Goal: Task Accomplishment & Management: Use online tool/utility

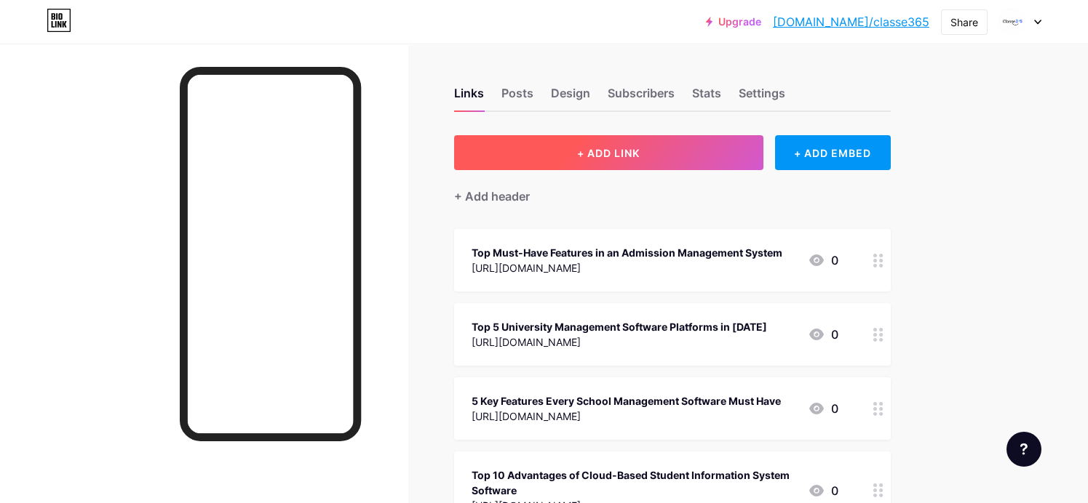
click at [623, 161] on button "+ ADD LINK" at bounding box center [608, 152] width 309 height 35
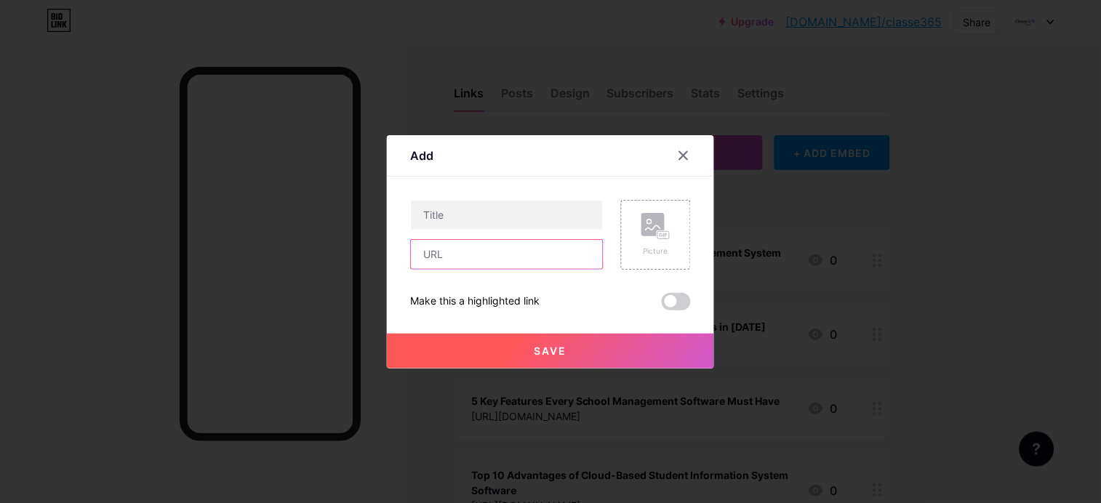
click at [480, 252] on input "text" at bounding box center [507, 254] width 192 height 29
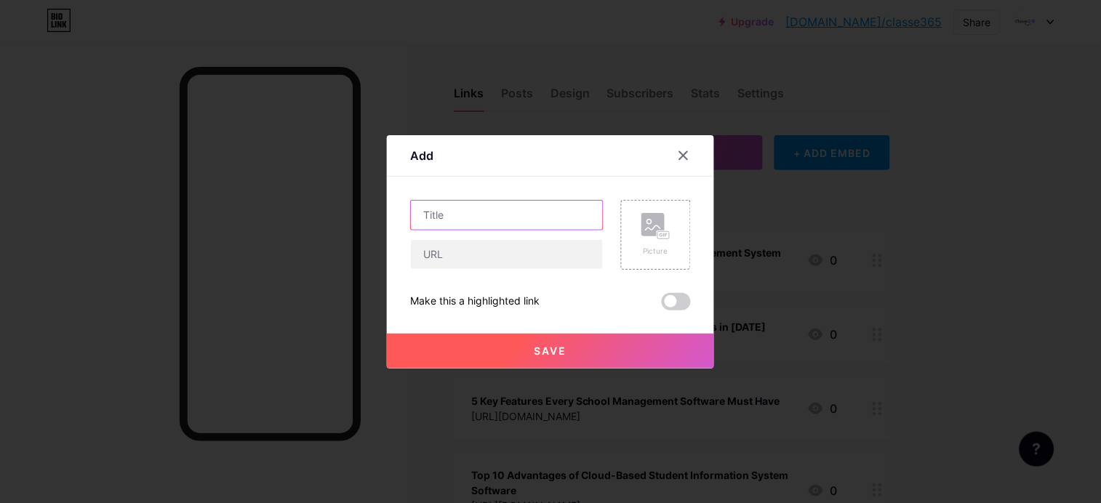
click at [475, 224] on input "text" at bounding box center [507, 215] width 192 height 29
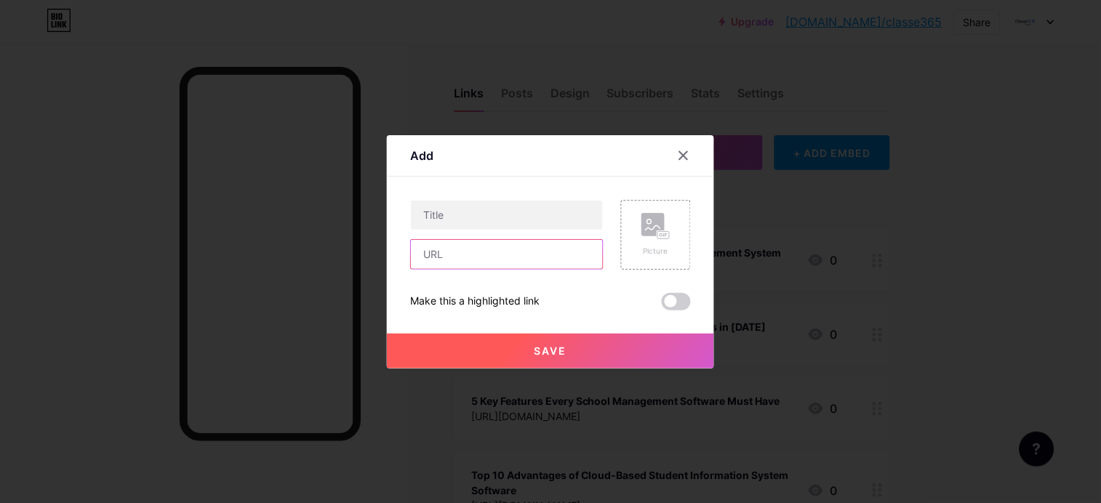
click at [460, 255] on input "text" at bounding box center [507, 254] width 192 height 29
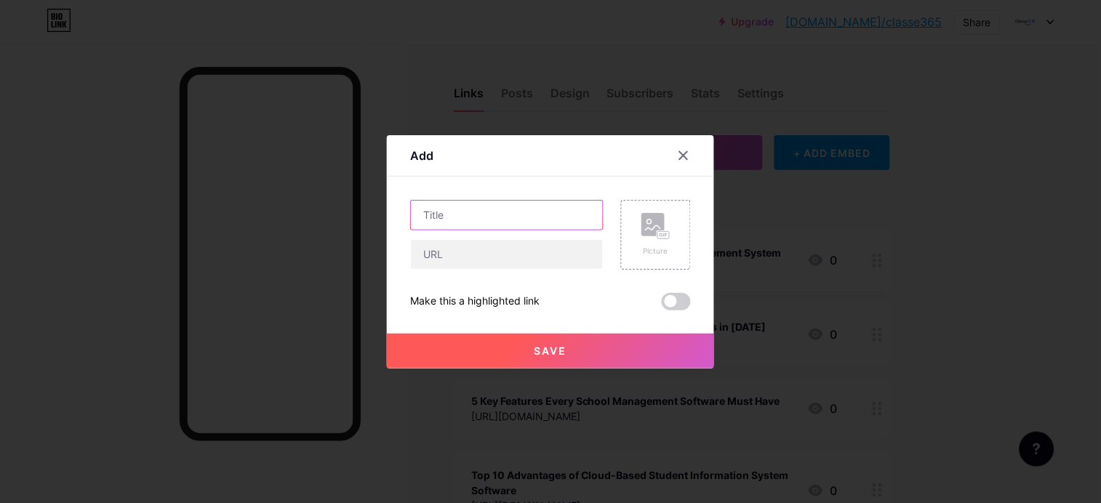
click at [473, 222] on input "text" at bounding box center [507, 215] width 192 height 29
paste input "How Cloud-Based Student Information Systems Transform School Operations"
type input "How Cloud-Based Student Information Systems Transform School Operations"
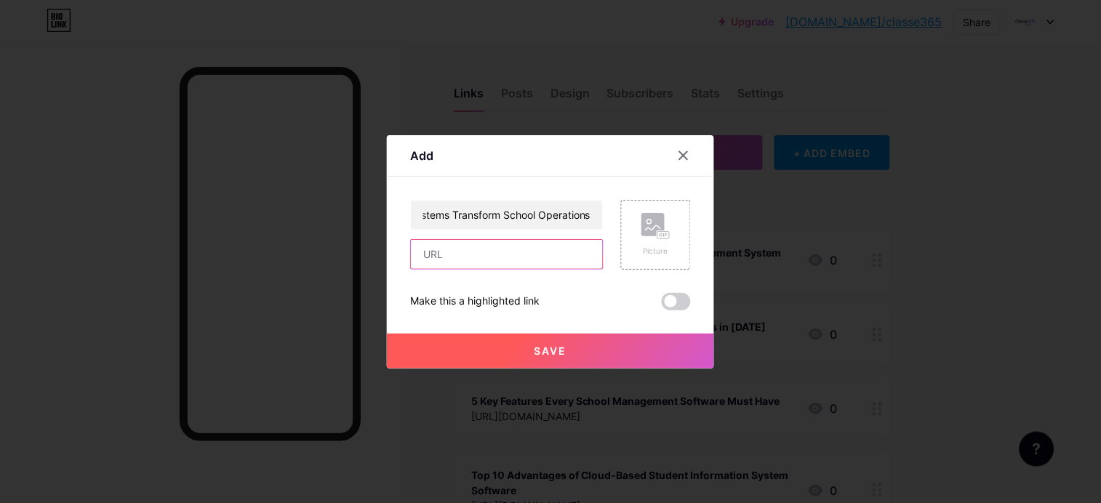
click at [468, 252] on input "text" at bounding box center [507, 254] width 192 height 29
paste input "[URL][DOMAIN_NAME]"
type input "[URL][DOMAIN_NAME]"
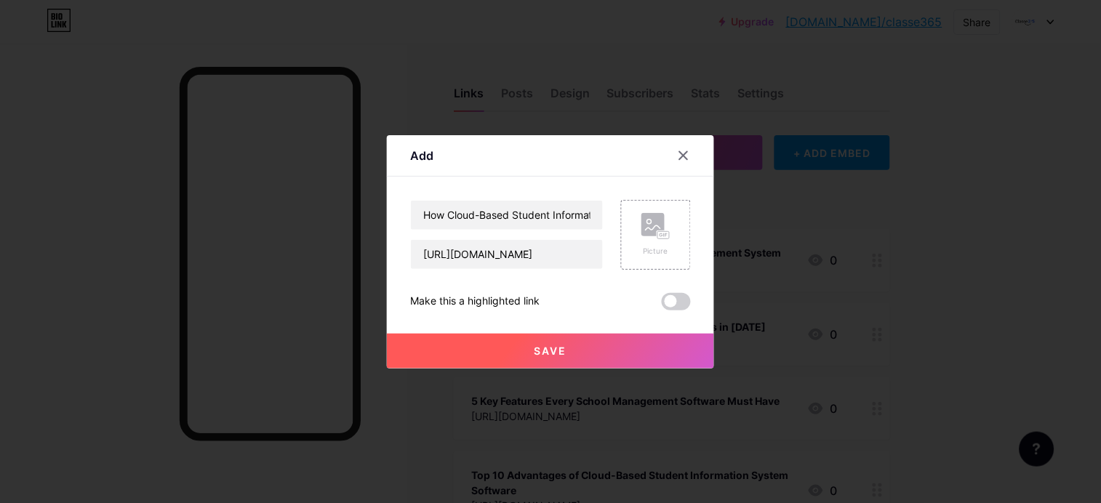
click at [528, 357] on button "Save" at bounding box center [550, 351] width 327 height 35
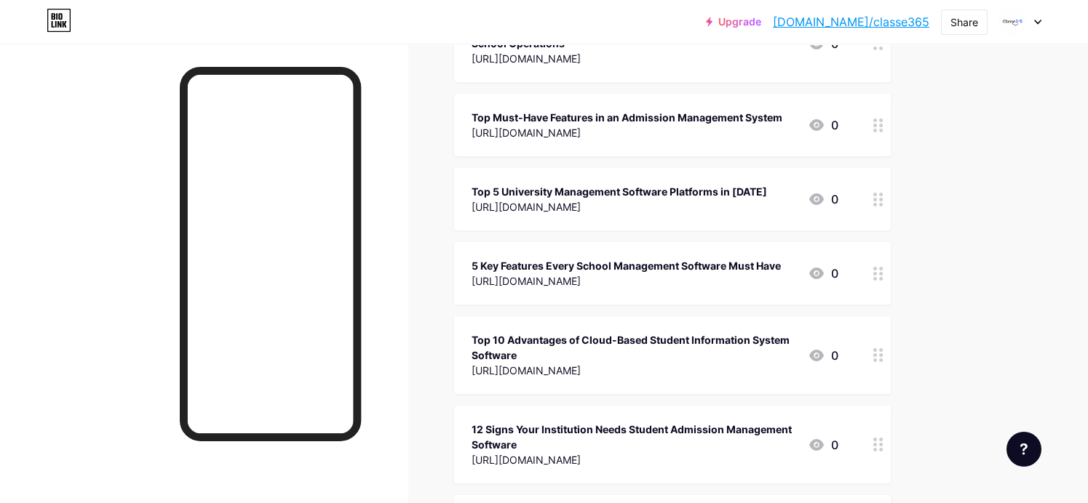
scroll to position [0, 0]
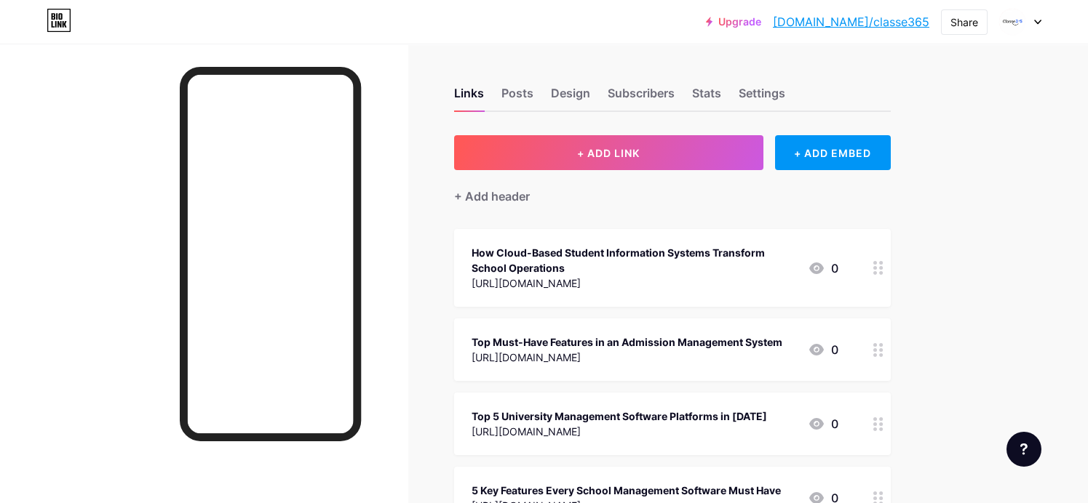
click at [870, 25] on link "[DOMAIN_NAME]/classe365" at bounding box center [851, 21] width 156 height 17
